Goal: Communication & Community: Answer question/provide support

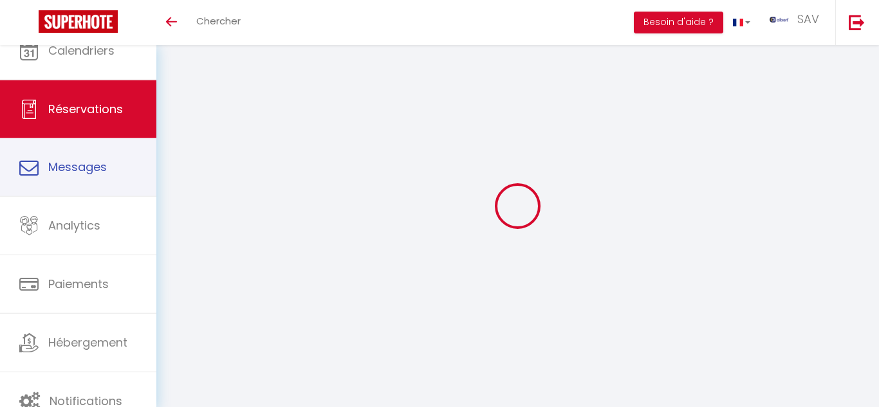
click at [101, 183] on link "Messages" at bounding box center [78, 167] width 156 height 58
select select "message"
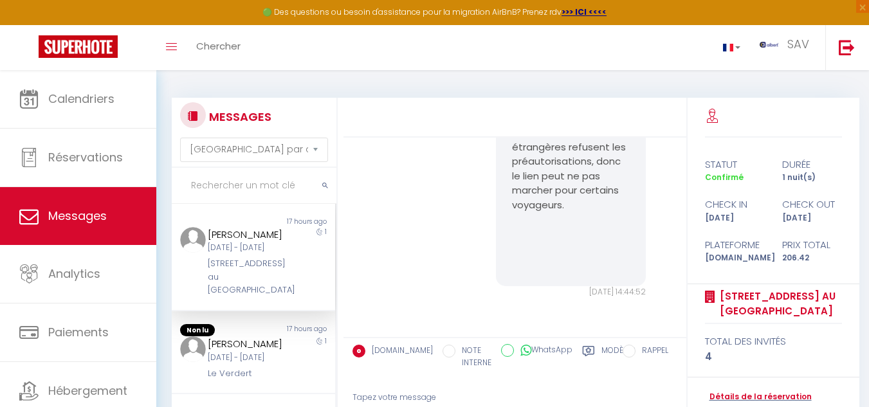
scroll to position [10321, 0]
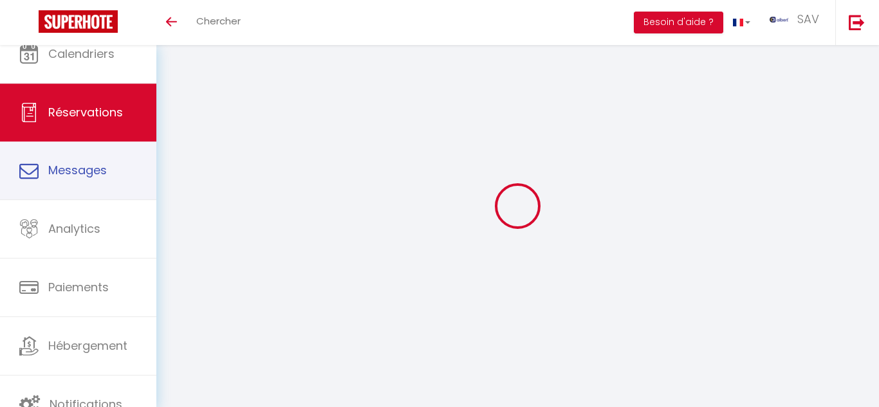
click at [96, 170] on span "Messages" at bounding box center [77, 170] width 59 height 16
select select "message"
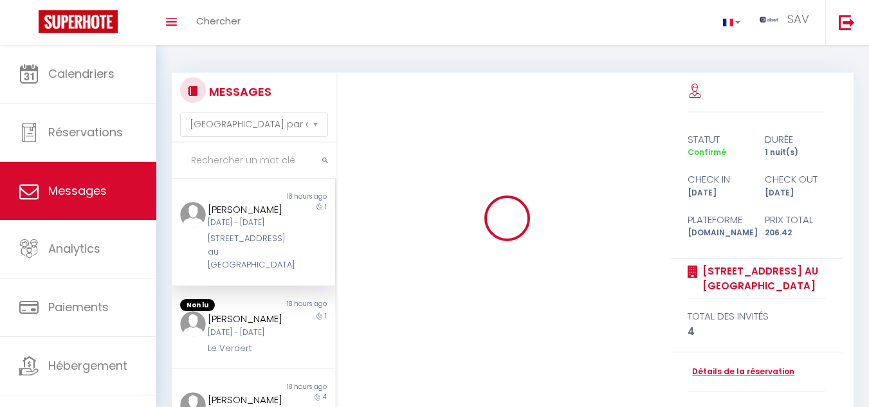
click at [251, 143] on div "MESSAGES Trier par date de réservation Trier par date de message" at bounding box center [254, 108] width 165 height 70
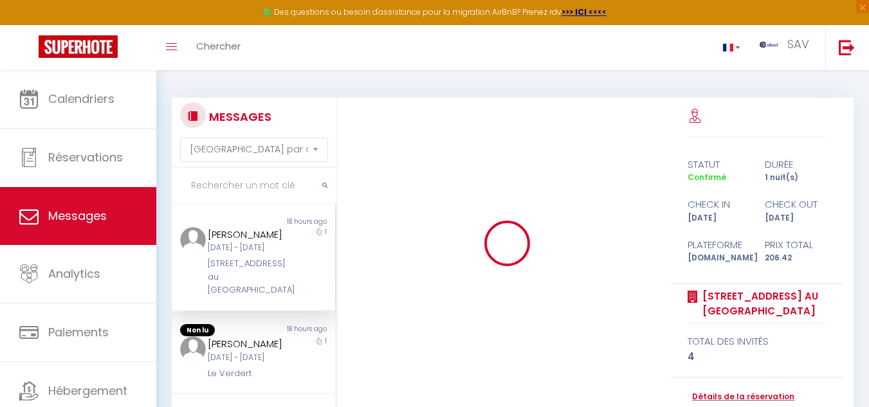
click at [247, 182] on input "text" at bounding box center [254, 186] width 165 height 36
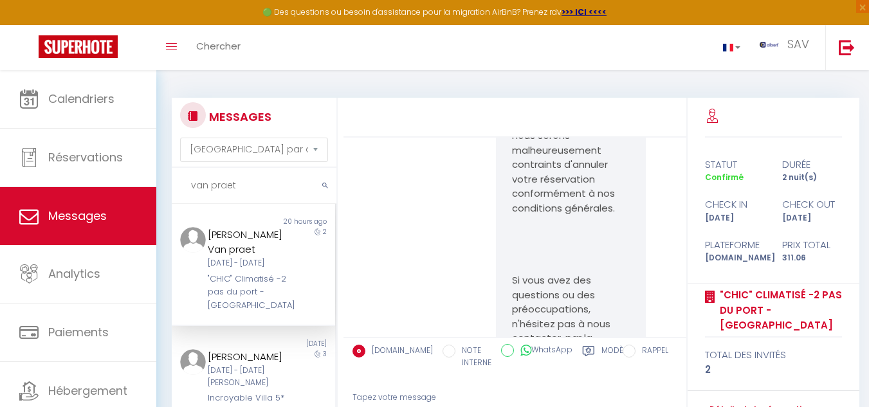
scroll to position [3417, 0]
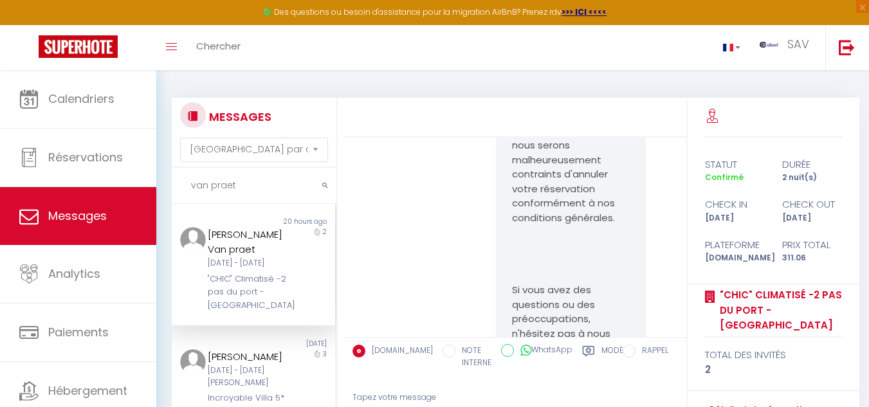
drag, startPoint x: 504, startPoint y: 260, endPoint x: 623, endPoint y: 284, distance: 121.5
click at [623, 284] on div "Bonjour Delphine, Sauf erreur de notre part, il semble que vous n'ayez pas enco…" at bounding box center [571, 190] width 150 height 1090
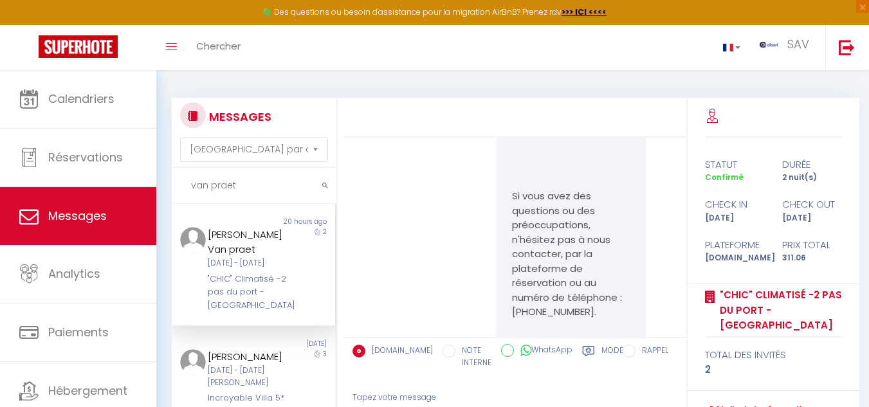
scroll to position [3481, 0]
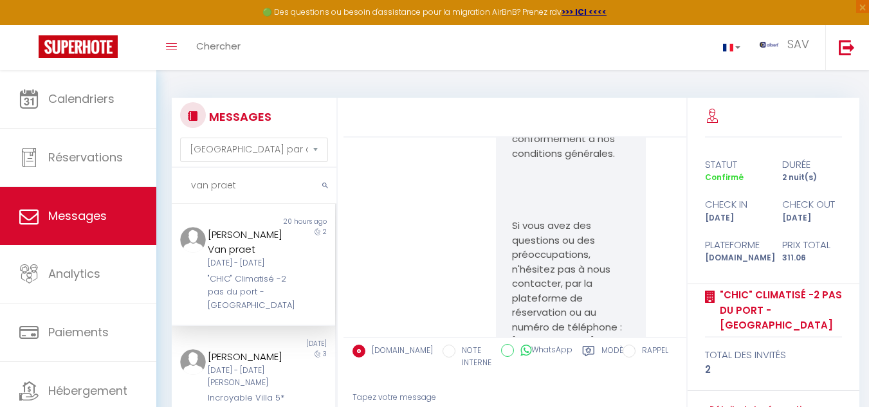
click at [550, 259] on pre "Bonjour Delphine, Sauf erreur de notre part, il semble que vous n'ayez pas enco…" at bounding box center [571, 124] width 118 height 1057
drag, startPoint x: 506, startPoint y: 196, endPoint x: 613, endPoint y: 213, distance: 108.8
click at [613, 213] on div "Bonjour Delphine, Sauf erreur de notre part, il semble que vous n'ayez pas enco…" at bounding box center [571, 125] width 150 height 1090
copy p "https://superhote.com/applink/p/4524Vju1"
click at [268, 178] on input "van praet" at bounding box center [254, 186] width 165 height 36
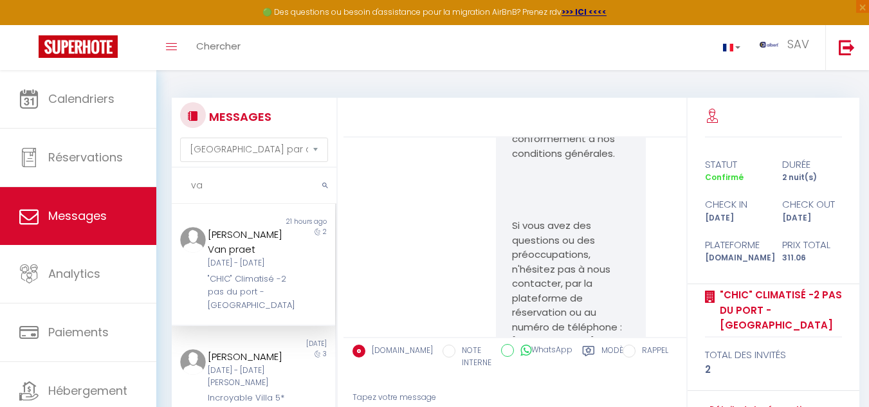
type input "v"
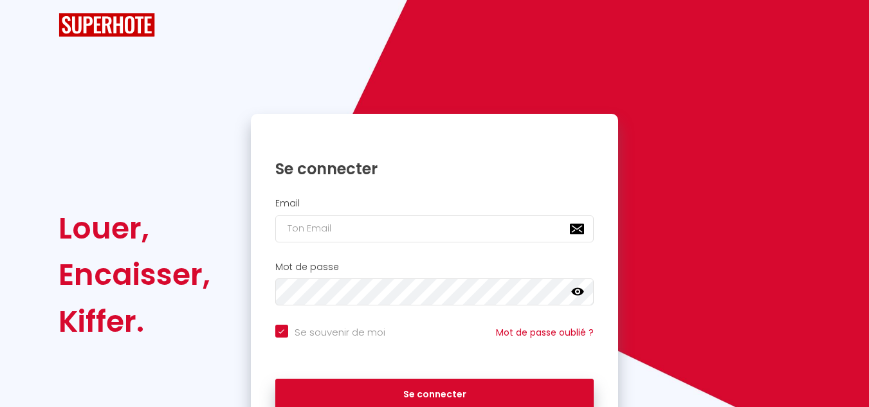
checkbox input "true"
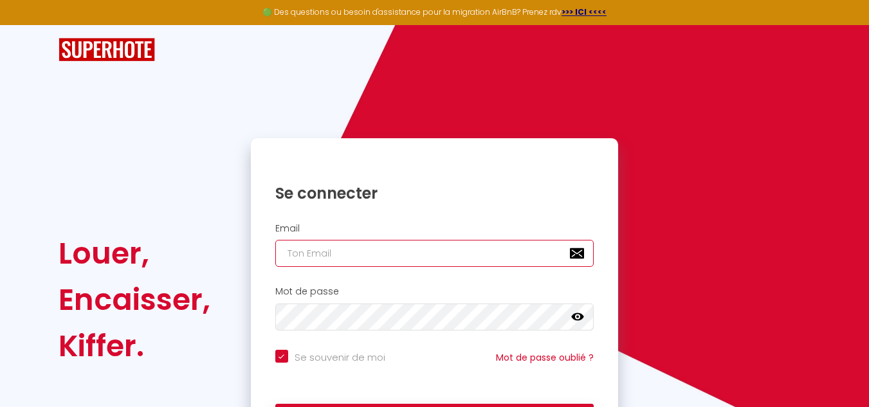
click at [297, 248] on input "email" at bounding box center [434, 253] width 319 height 27
type input "a"
checkbox input "true"
type input "al"
checkbox input "true"
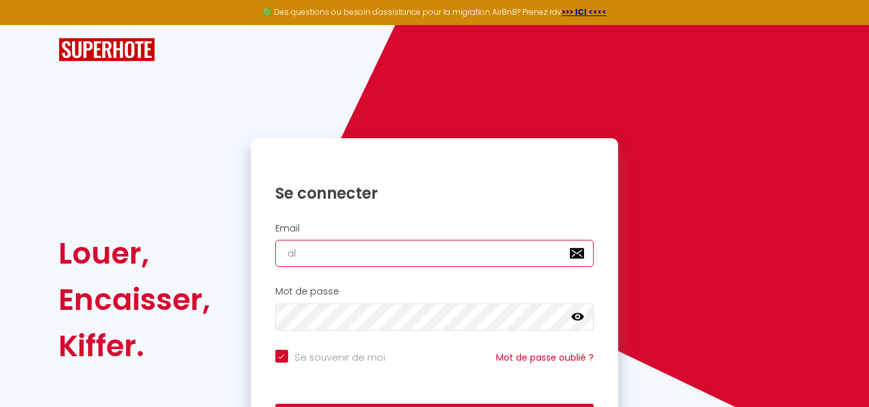
type input "alb"
checkbox input "true"
type input "albe"
checkbox input "true"
type input "alber"
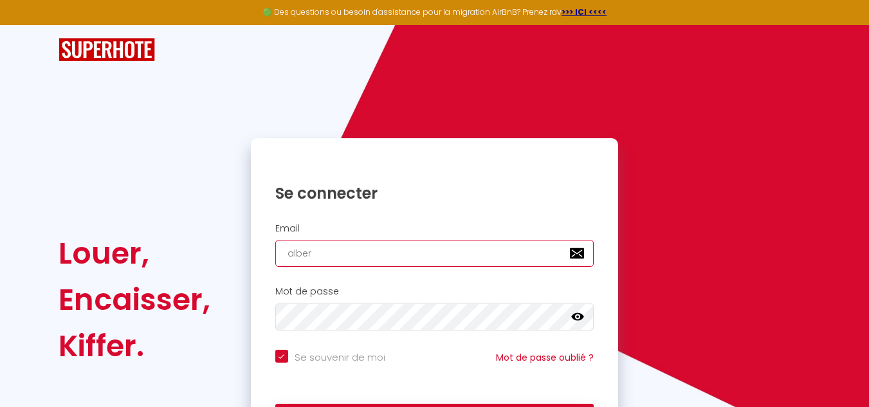
checkbox input "true"
type input "albert"
checkbox input "true"
type input "alberts"
checkbox input "true"
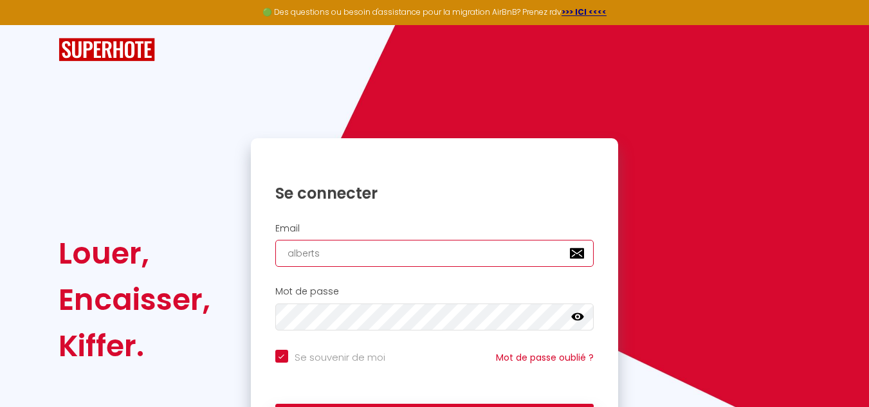
type input "albertsa"
checkbox input "true"
type input "albertsav"
checkbox input "true"
type input "albertsav@"
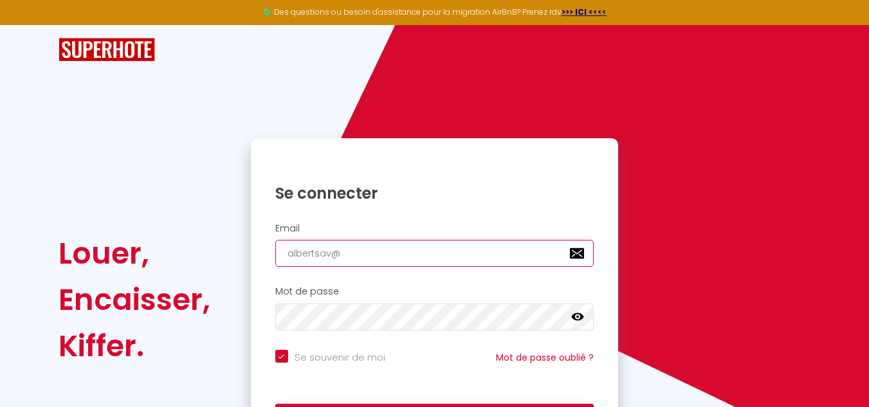
checkbox input "true"
type input "albertsav@g"
checkbox input "true"
type input "albertsav@ga"
checkbox input "true"
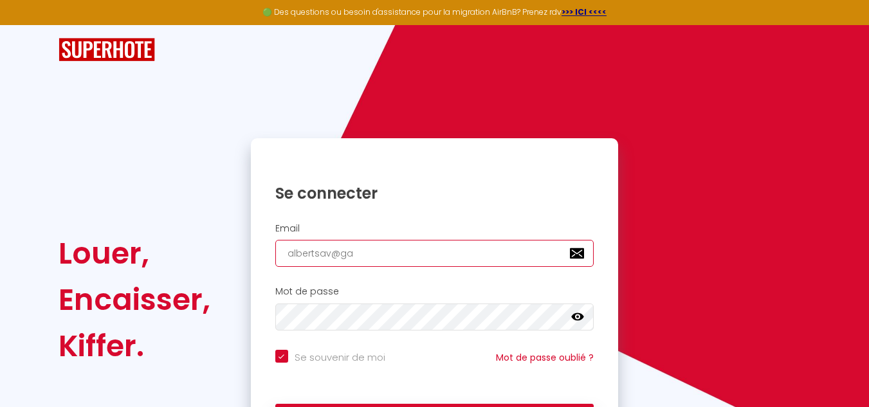
type input "albertsav@gam"
checkbox input "true"
type input "albertsav@gami"
checkbox input "true"
type input "albertsav@gamil"
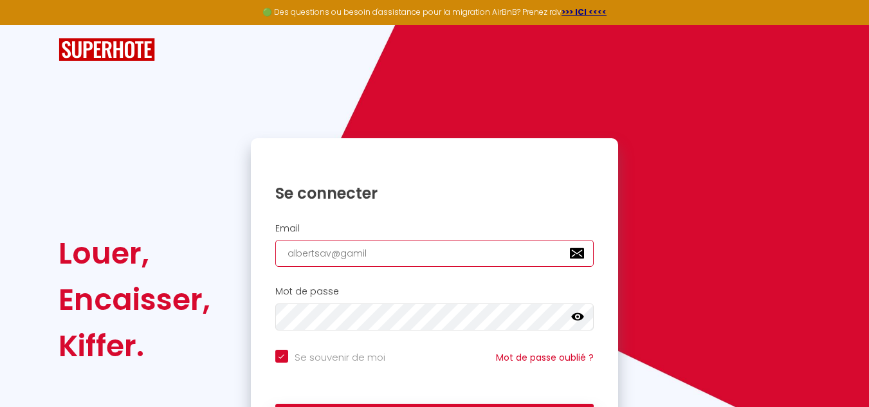
checkbox input "true"
type input "albertsav@gami"
checkbox input "true"
type input "albertsav@gam"
checkbox input "true"
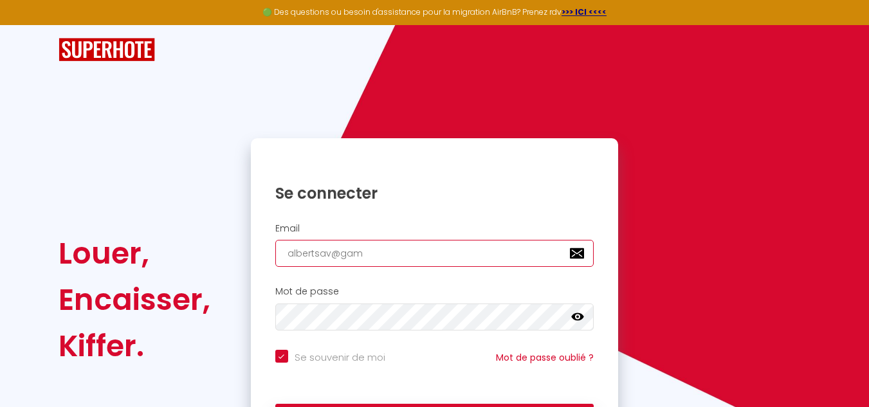
type input "albertsav@ga"
checkbox input "true"
type input "albertsav@g"
checkbox input "true"
type input "albertsav@gm"
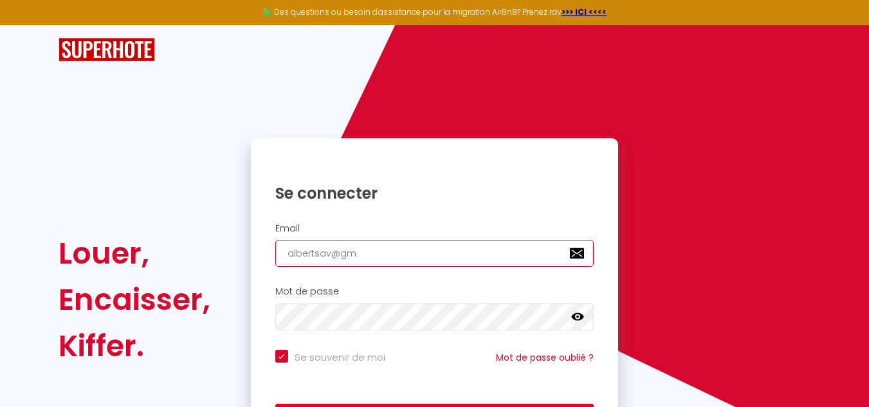
checkbox input "true"
type input "albertsav@gma"
checkbox input "true"
type input "albertsav@gmai"
checkbox input "true"
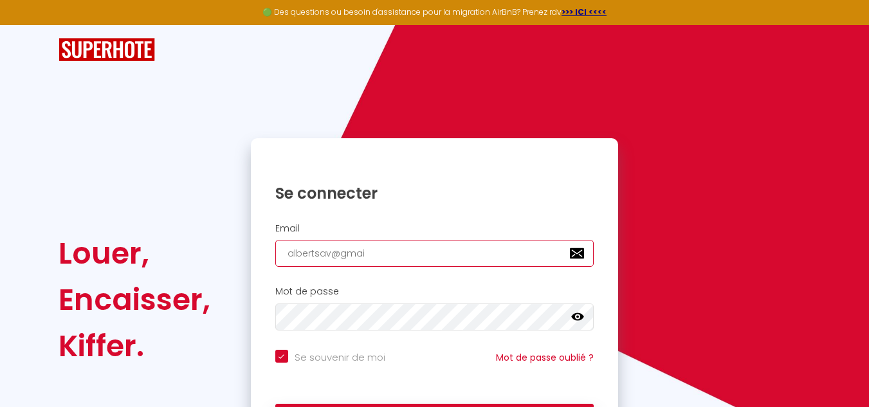
type input "albertsav@gmail"
checkbox input "true"
type input "albertsav@gmail."
checkbox input "true"
type input "albertsav@gmail.C"
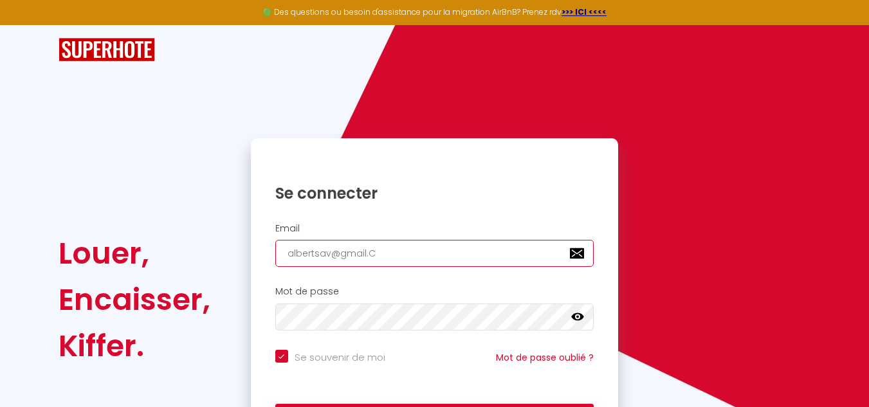
checkbox input "true"
type input "albertsav@gmail.CO"
checkbox input "true"
type input "albertsav@gmail.COM"
checkbox input "true"
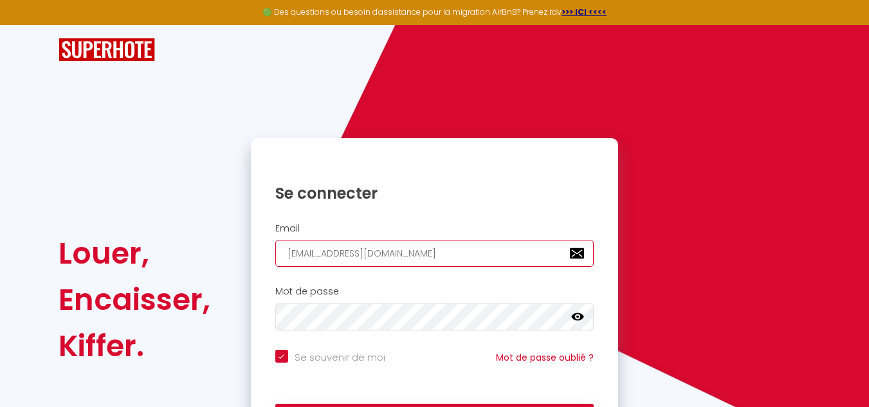
type input "albertsav@gmail.CO"
checkbox input "true"
type input "albertsav@gmail.C"
checkbox input "true"
type input "albertsav@gmail."
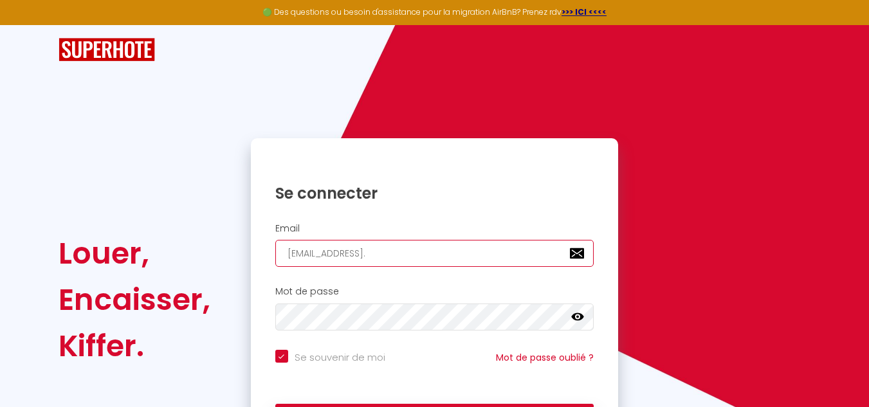
checkbox input "true"
type input "albertsav@gmail.c"
checkbox input "true"
type input "albertsav@gmail.co"
checkbox input "true"
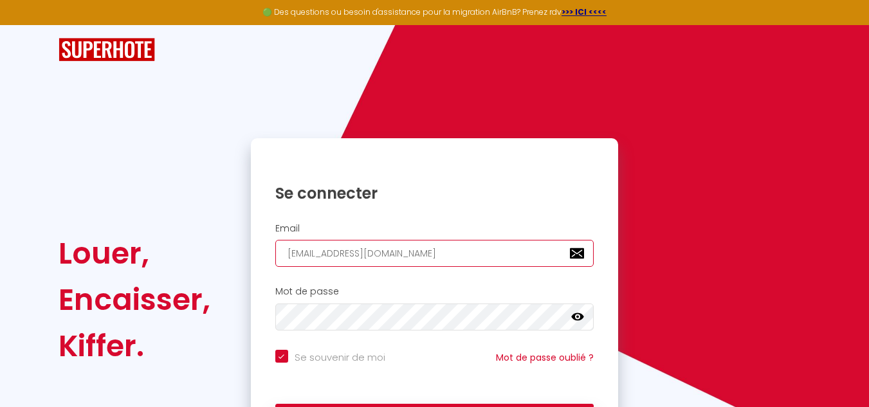
type input "albertsav@gmail.com"
checkbox input "true"
type input "albertsav@gmail.com"
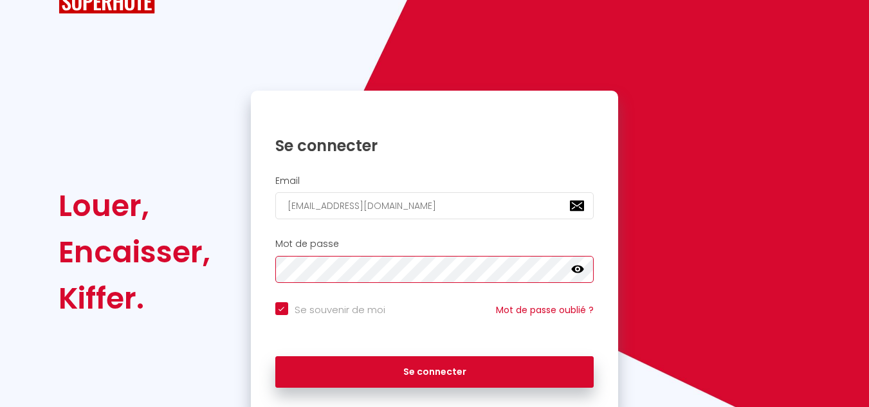
scroll to position [93, 0]
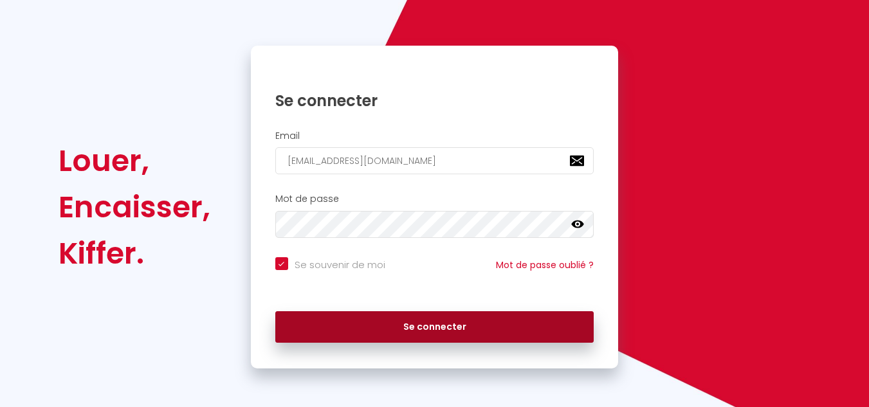
click at [364, 335] on button "Se connecter" at bounding box center [434, 327] width 319 height 32
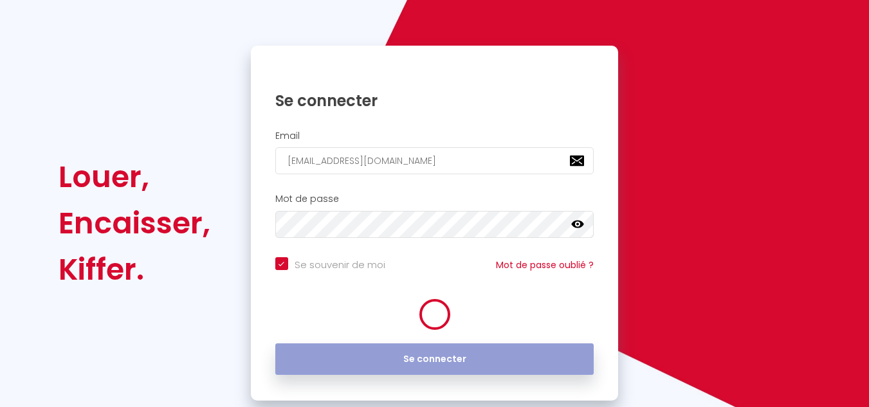
checkbox input "true"
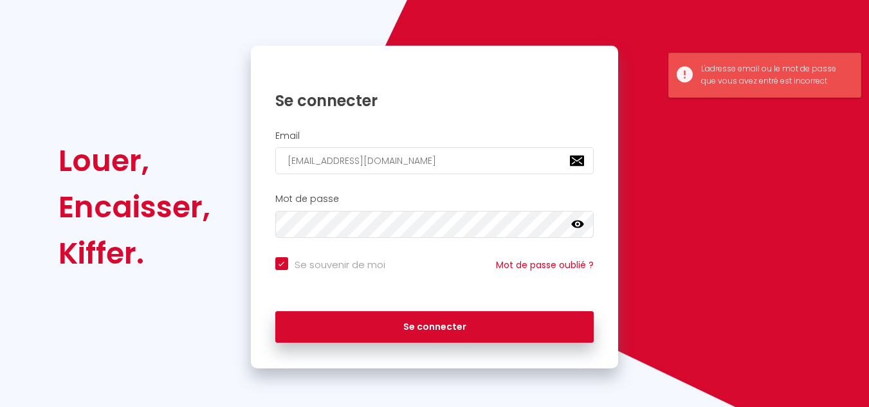
click at [580, 226] on icon at bounding box center [577, 224] width 13 height 13
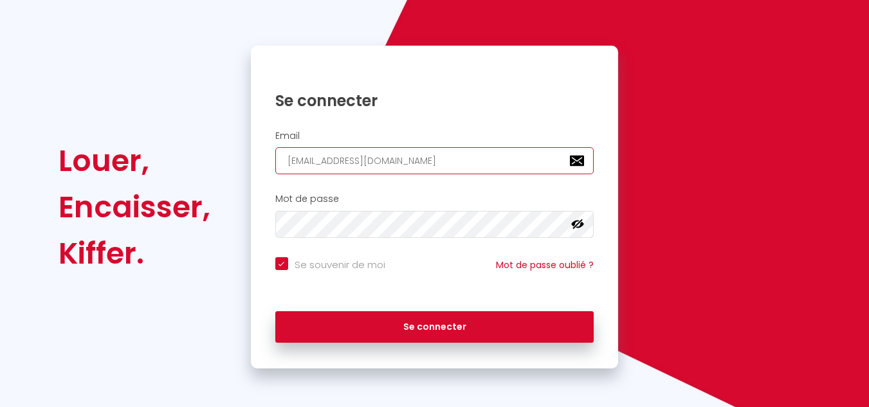
click at [329, 163] on input "albertsav@gmail.com" at bounding box center [434, 160] width 319 height 27
type input "albertsav1@gmail.com"
checkbox input "true"
type input "albertsav12@gmail.com"
checkbox input "true"
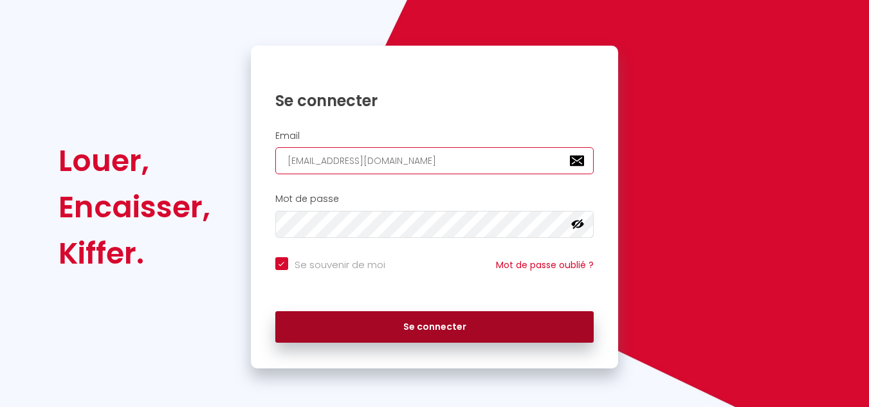
type input "albertsav12@gmail.com"
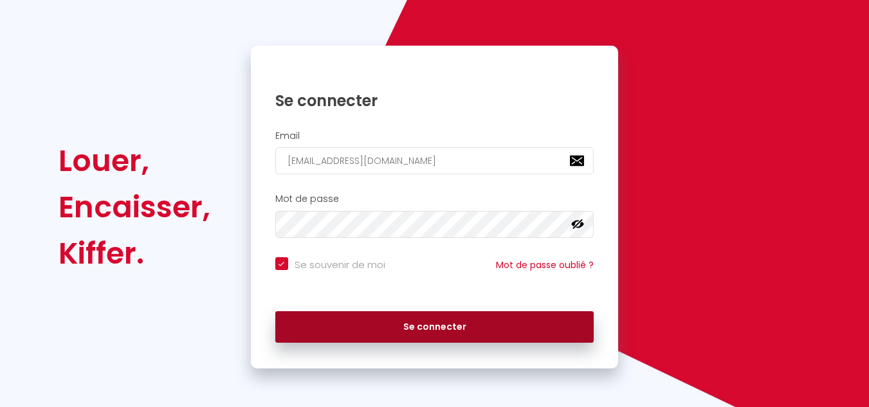
click at [309, 329] on button "Se connecter" at bounding box center [434, 327] width 319 height 32
checkbox input "true"
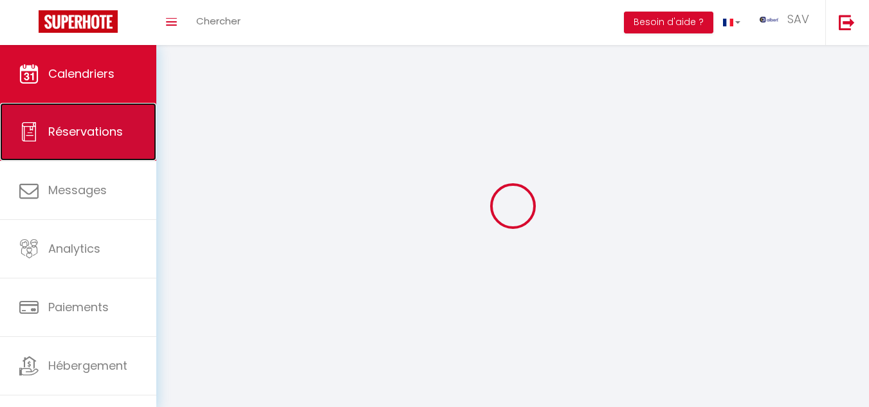
click at [109, 119] on link "Réservations" at bounding box center [78, 132] width 156 height 58
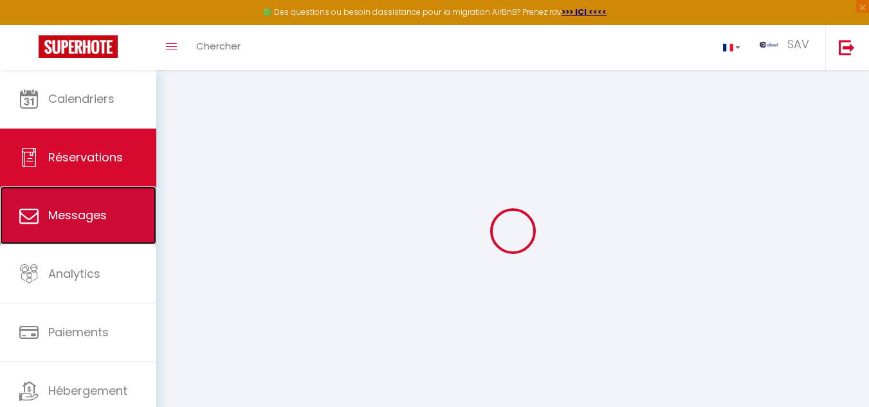
click at [112, 218] on link "Messages" at bounding box center [78, 216] width 156 height 58
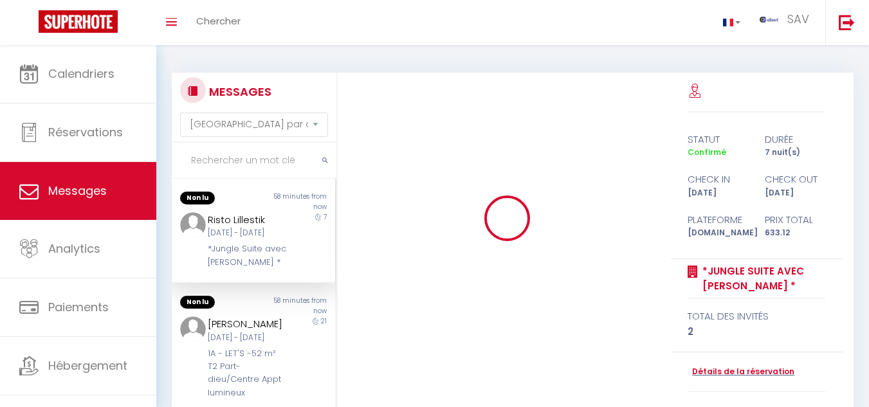
click at [251, 155] on input "text" at bounding box center [254, 161] width 165 height 36
type input "D"
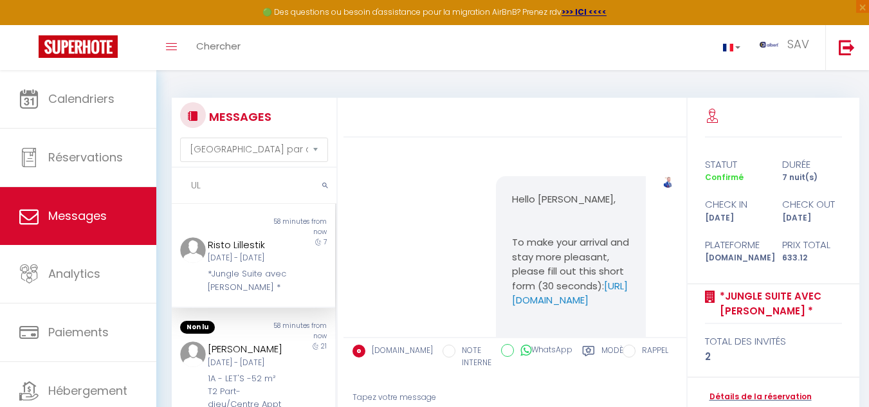
type input "U"
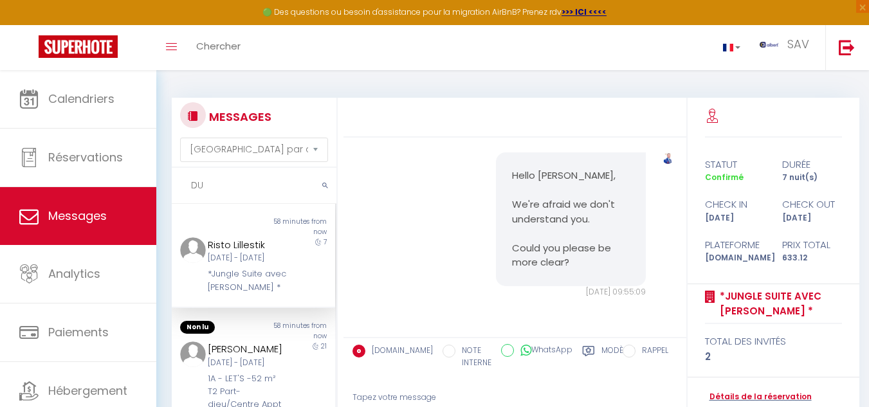
type input "D"
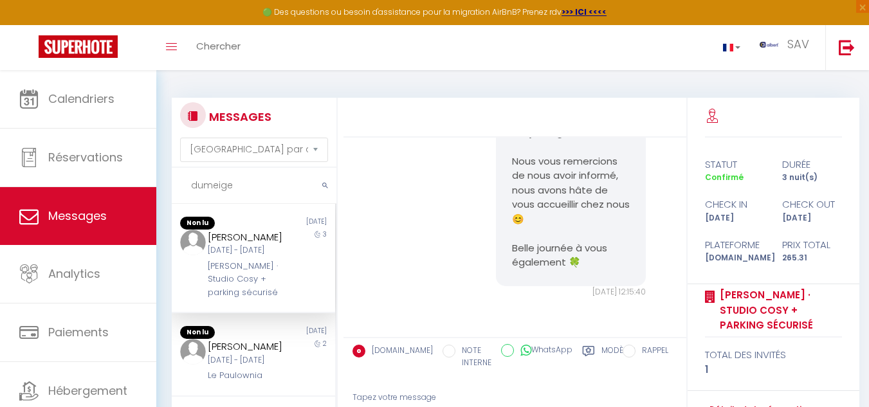
scroll to position [704, 0]
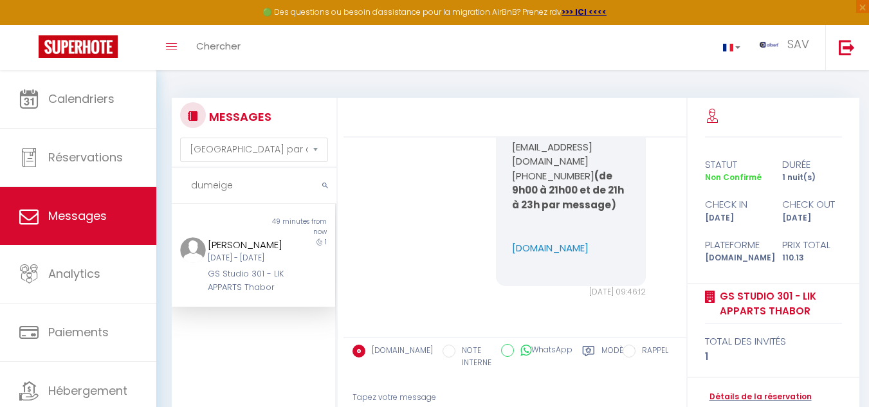
click at [301, 294] on div "1" at bounding box center [315, 265] width 41 height 57
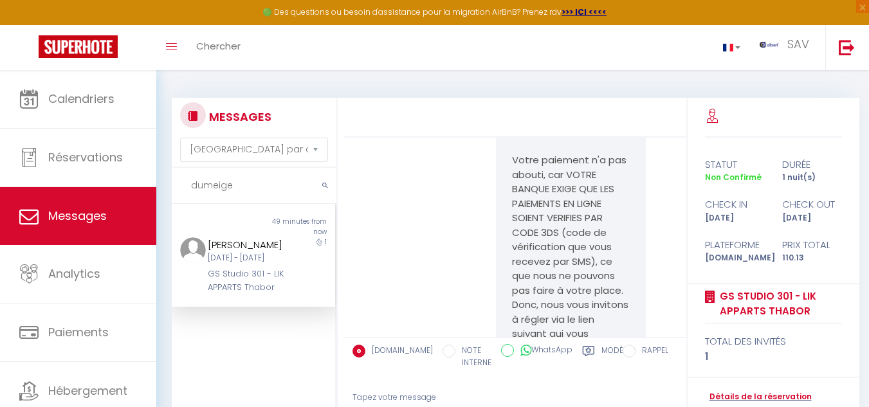
scroll to position [193, 0]
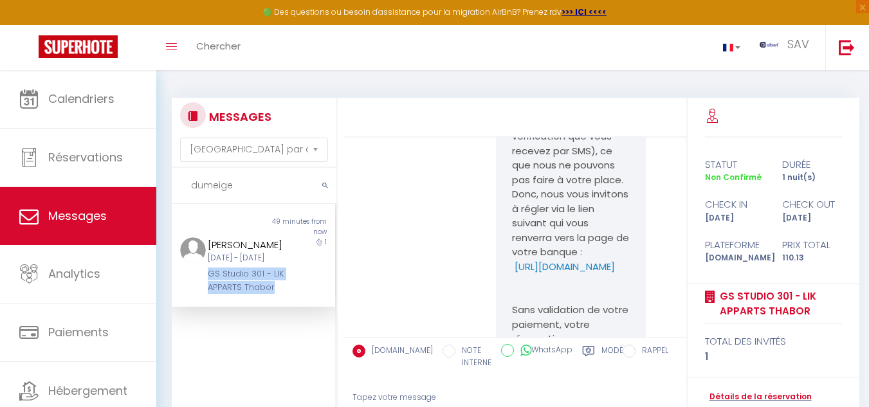
drag, startPoint x: 200, startPoint y: 299, endPoint x: 264, endPoint y: 329, distance: 70.3
click at [264, 294] on div "Alizée Dumeige Mer 15 Oct - Jeu 16 Oct GS Studio 301 - LIK APPARTS Thabor" at bounding box center [246, 265] width 95 height 57
copy div "GS Studio 301 - LIK APPARTS Thabor"
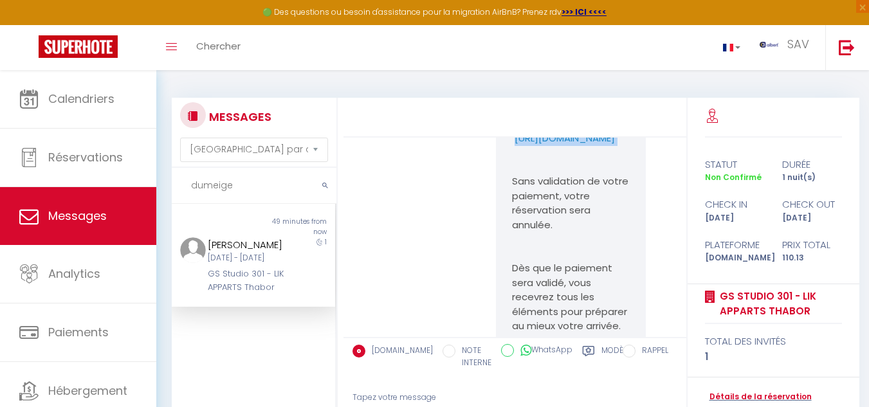
drag, startPoint x: 505, startPoint y: 165, endPoint x: 608, endPoint y: 180, distance: 103.3
click at [608, 180] on div "Bonjour Alizée Alizée Dumeige, Votre paiement n'a pas abouti, car VOTRE BANQUE …" at bounding box center [571, 240] width 150 height 771
copy p "https://superhote.com/applink/p/YFfyodI7"
click at [445, 216] on div "Bonjour Alizée Alizée Dumeige, Votre paiement n'a pas abouti, car VOTRE BANQUE …" at bounding box center [515, 246] width 334 height 834
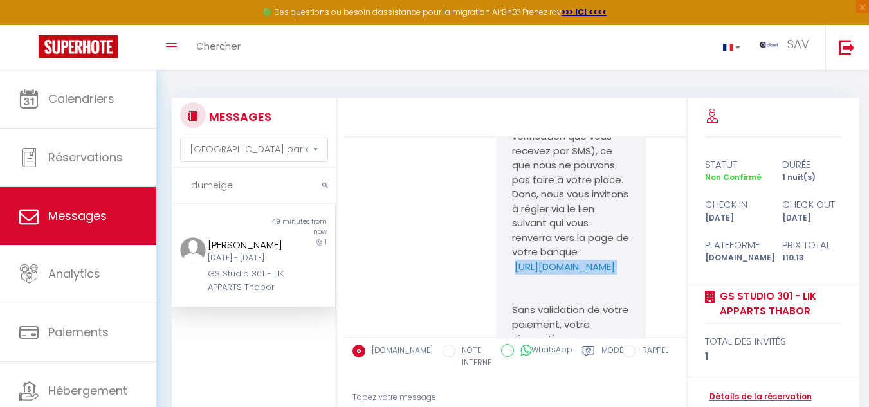
drag, startPoint x: 503, startPoint y: 293, endPoint x: 607, endPoint y: 309, distance: 104.9
click at [607, 309] on div "Bonjour Alizée Alizée Dumeige, Votre paiement n'a pas abouti, car VOTRE BANQUE …" at bounding box center [571, 368] width 150 height 771
copy p "https://superhote.com/applink/p/YFfyodI7"
click at [428, 216] on div "Bonjour Alizée Alizée Dumeige, Votre paiement n'a pas abouti, car VOTRE BANQUE …" at bounding box center [515, 375] width 334 height 834
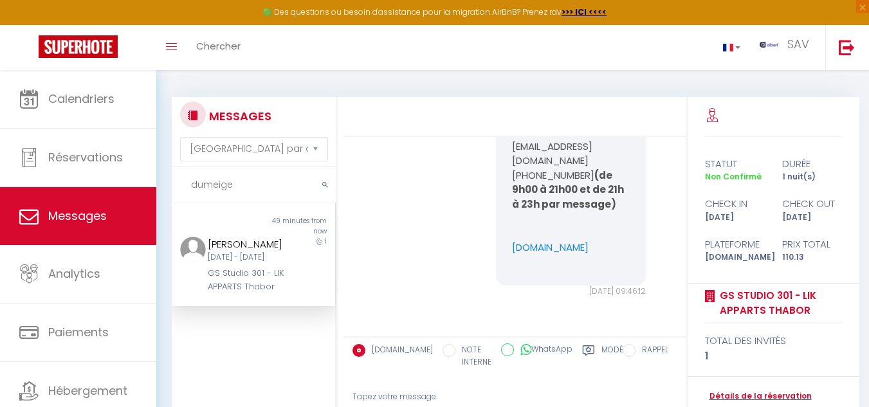
scroll to position [0, 0]
click at [234, 178] on input "dumeige" at bounding box center [254, 186] width 165 height 36
type input "d"
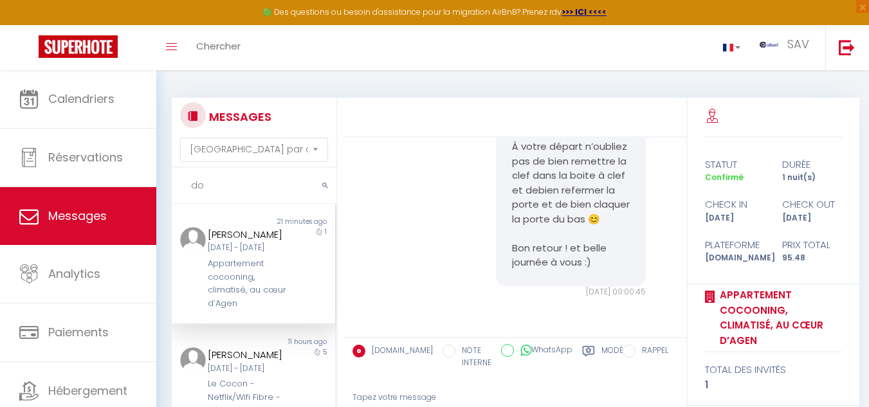
type input "d"
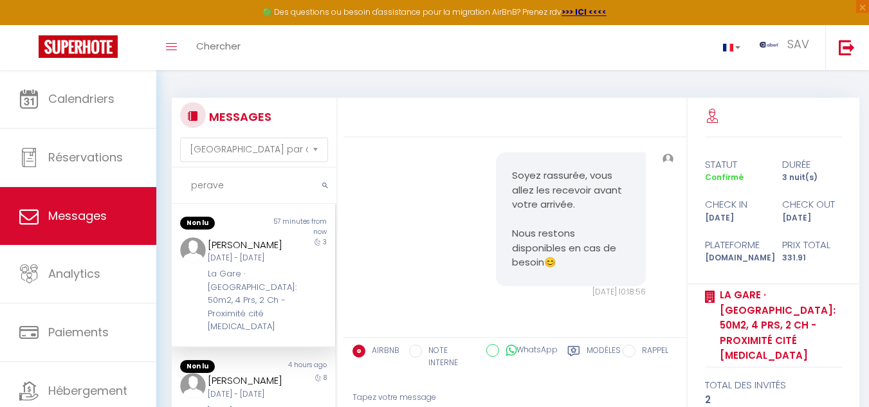
scroll to position [1742, 0]
type input "perave"
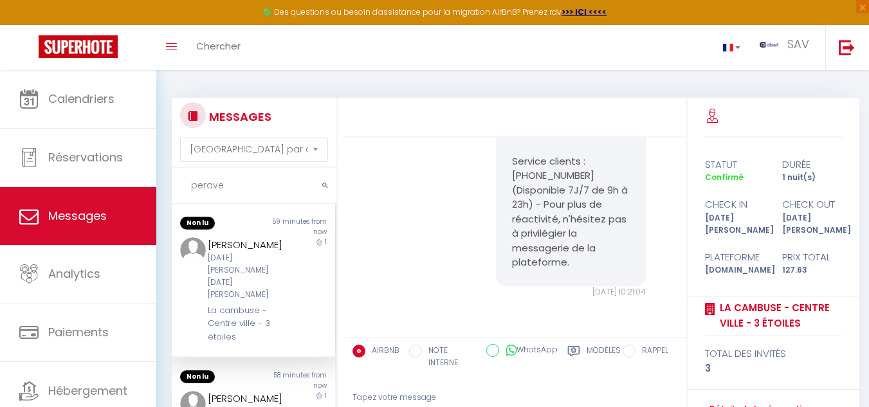
drag, startPoint x: 285, startPoint y: 328, endPoint x: 431, endPoint y: 296, distance: 149.6
click at [286, 328] on div "Non lu 59 minutes from now Allison Cren Ven 30 Jan - Sam 31 Jan La cambuse - Ce…" at bounding box center [253, 281] width 163 height 154
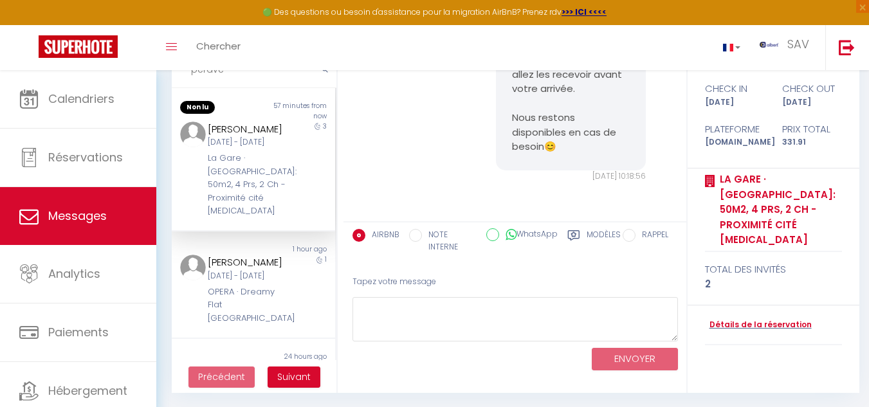
scroll to position [117, 0]
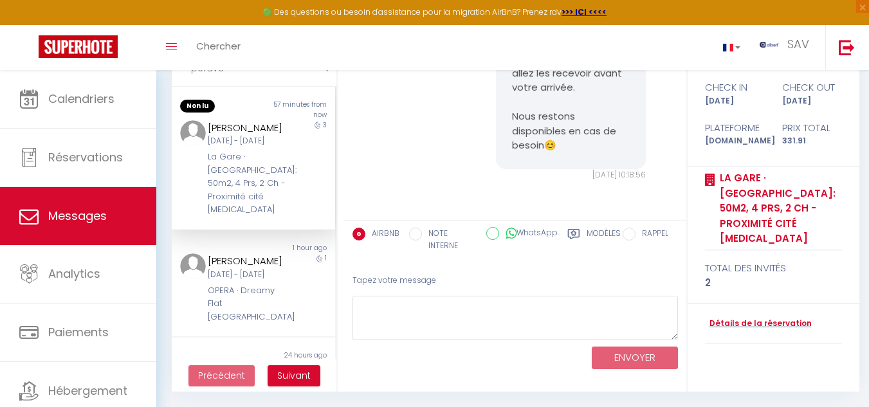
drag, startPoint x: 203, startPoint y: 142, endPoint x: 234, endPoint y: 150, distance: 32.5
click at [234, 150] on div "Donia Perave Jeu 09 Oct - Dim 12 Oct La Gare · La Gare: 50m2, 4 Prs, 2 Ch - Pro…" at bounding box center [246, 168] width 95 height 97
copy div "Jeu 09 Oct - Dim 12 Oct"
click at [299, 165] on div "3" at bounding box center [315, 168] width 41 height 97
drag, startPoint x: 209, startPoint y: 125, endPoint x: 283, endPoint y: 122, distance: 74.1
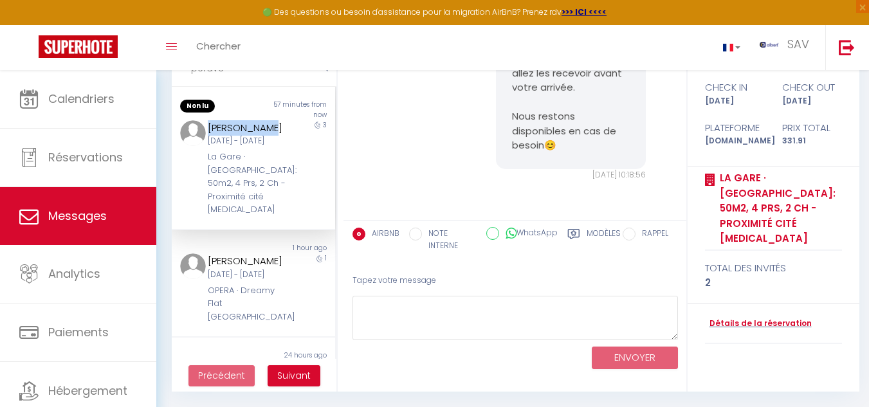
click at [283, 122] on div "Donia Perave Jeu 09 Oct - Dim 12 Oct La Gare · La Gare: 50m2, 4 Prs, 2 Ch - Pro…" at bounding box center [246, 168] width 95 height 97
copy div "Donia Perave"
drag, startPoint x: 382, startPoint y: 163, endPoint x: 320, endPoint y: 197, distance: 70.6
click at [384, 162] on div "Soyez rassurée, vous allez les recevoir avant votre arrivée. Nous restons dispo…" at bounding box center [515, 108] width 334 height 197
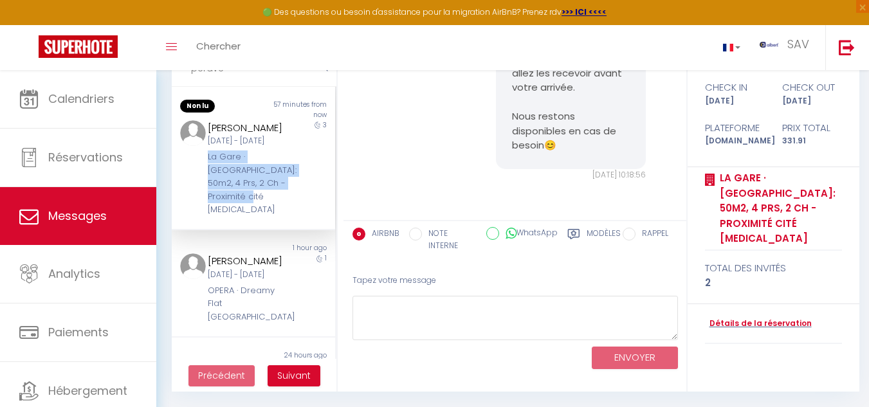
drag, startPoint x: 205, startPoint y: 170, endPoint x: 280, endPoint y: 212, distance: 86.4
click at [280, 212] on div "Donia Perave Jeu 09 Oct - Dim 12 Oct La Gare · La Gare: 50m2, 4 Prs, 2 Ch - Pro…" at bounding box center [246, 168] width 95 height 97
copy div "La Gare · La Gare: 50m2, 4 Prs, 2 Ch - Proximité cité gastro"
drag, startPoint x: 402, startPoint y: 178, endPoint x: 286, endPoint y: 200, distance: 118.5
click at [400, 179] on div "Soyez rassurée, vous allez les recevoir avant votre arrivée. Nous restons dispo…" at bounding box center [515, 108] width 334 height 197
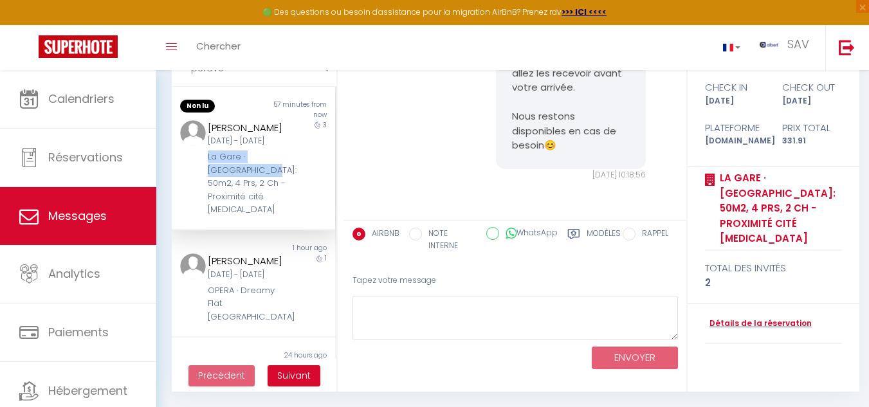
drag, startPoint x: 206, startPoint y: 171, endPoint x: 231, endPoint y: 184, distance: 28.5
click at [231, 184] on div "La Gare · La Gare: 50m2, 4 Prs, 2 Ch - Proximité cité gastro" at bounding box center [247, 184] width 79 height 66
copy div "La Gare · La Gare: 50m2,"
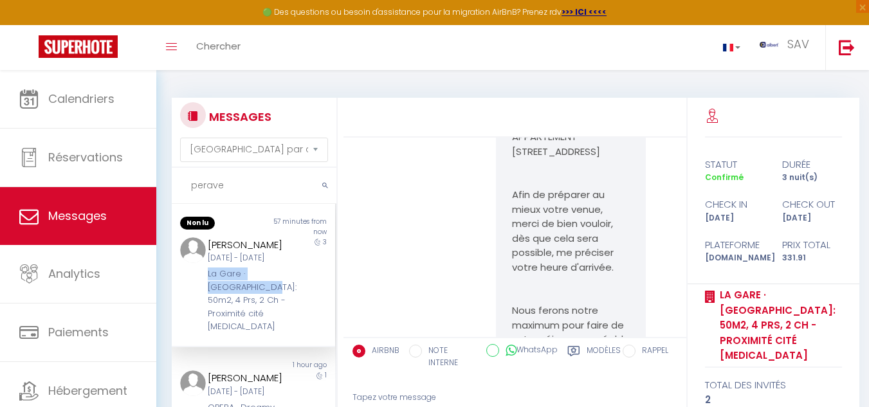
scroll to position [1163, 0]
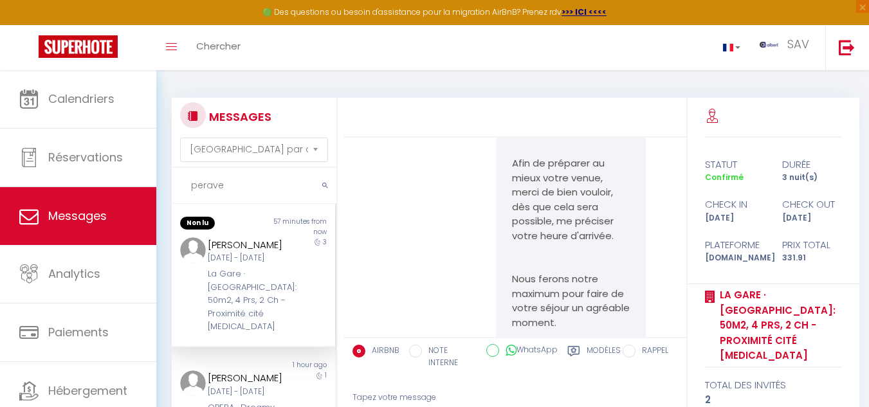
click at [298, 312] on div "3" at bounding box center [315, 285] width 41 height 97
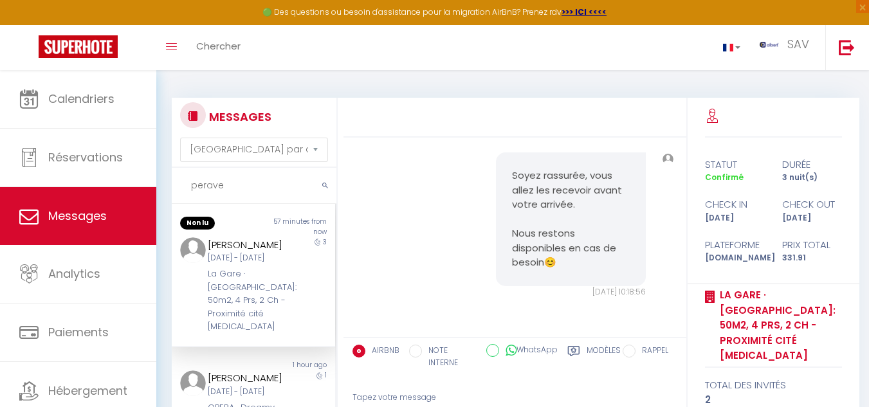
scroll to position [1742, 0]
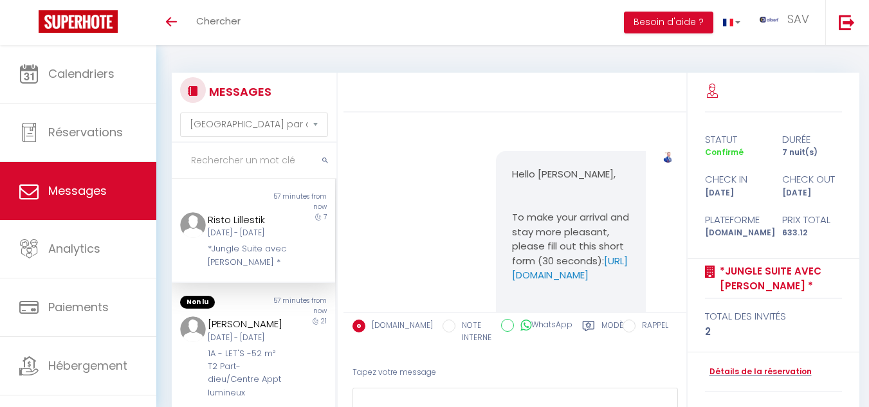
select select "message"
